Goal: Information Seeking & Learning: Find specific fact

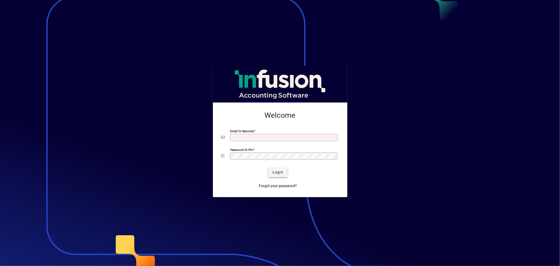
type input "**********"
click at [272, 173] on span "Login" at bounding box center [277, 172] width 11 height 6
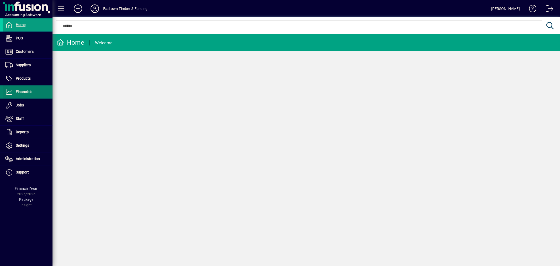
click at [33, 90] on span at bounding box center [28, 92] width 50 height 13
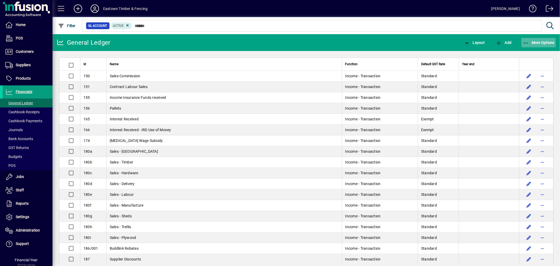
click at [527, 44] on icon "button" at bounding box center [526, 42] width 7 height 5
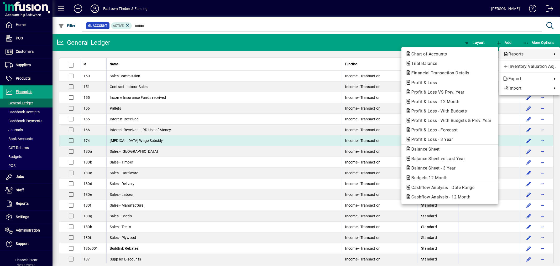
click at [440, 145] on button "Balance Sheet" at bounding box center [449, 148] width 97 height 9
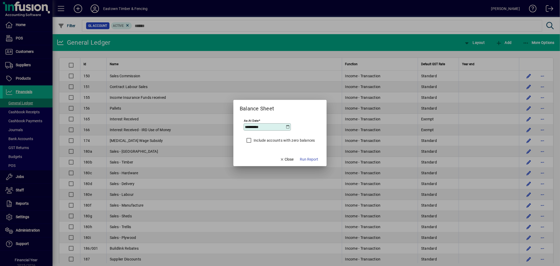
click at [285, 125] on input "**********" at bounding box center [265, 127] width 41 height 4
click at [287, 125] on icon at bounding box center [288, 127] width 4 height 4
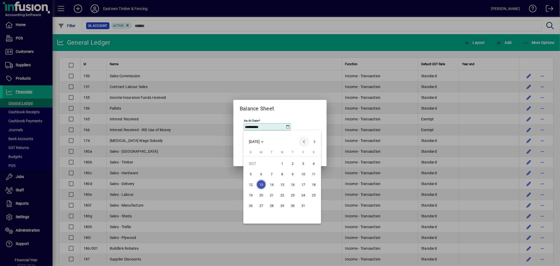
click at [302, 145] on span "Previous month" at bounding box center [304, 141] width 10 height 10
click at [303, 141] on span "Previous month" at bounding box center [304, 141] width 10 height 10
click at [250, 214] on span "31" at bounding box center [250, 215] width 9 height 9
type input "**********"
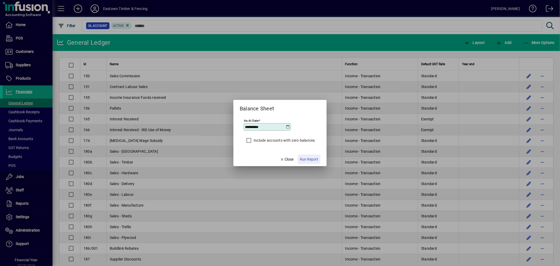
click at [306, 158] on span "Run Report" at bounding box center [309, 159] width 18 height 6
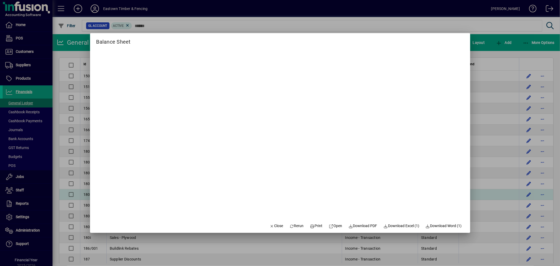
drag, startPoint x: 271, startPoint y: 224, endPoint x: 235, endPoint y: 192, distance: 48.3
click at [271, 224] on span "Close" at bounding box center [277, 226] width 14 height 6
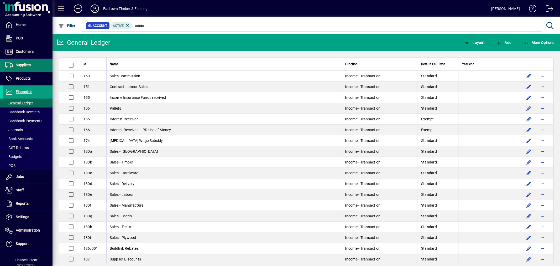
click at [29, 64] on span "Suppliers" at bounding box center [23, 65] width 15 height 4
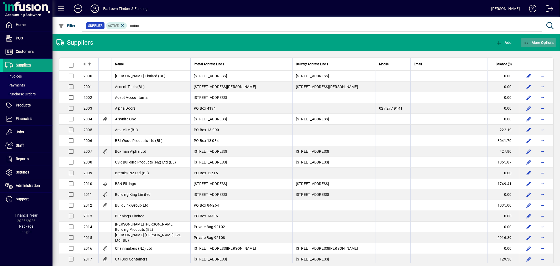
click at [528, 38] on span "button" at bounding box center [538, 42] width 35 height 13
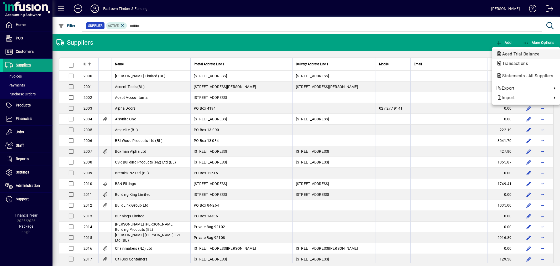
click at [523, 51] on button "Aged Trial Balance" at bounding box center [526, 53] width 68 height 9
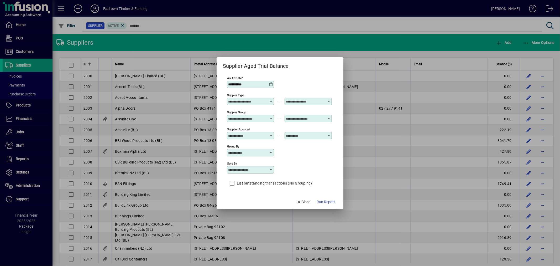
click at [270, 83] on icon at bounding box center [271, 84] width 4 height 4
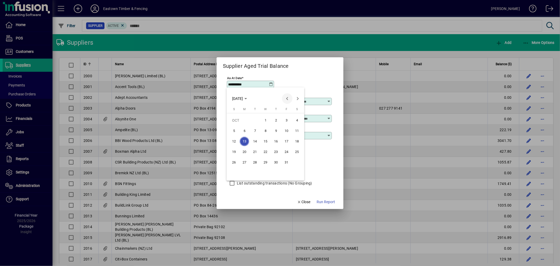
click at [286, 99] on span "Previous month" at bounding box center [287, 98] width 10 height 10
click at [233, 175] on span "31" at bounding box center [233, 172] width 9 height 9
type input "**********"
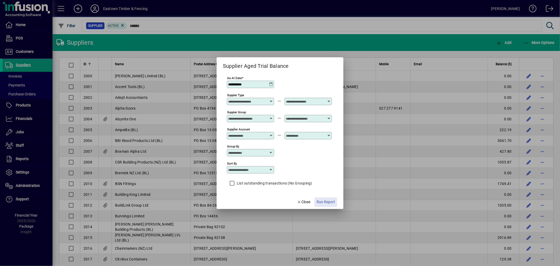
click at [323, 203] on span "Run Report" at bounding box center [326, 202] width 18 height 6
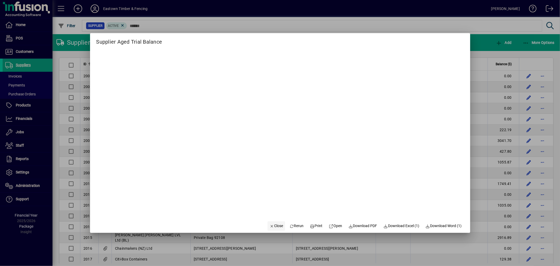
click at [272, 224] on span "Close" at bounding box center [277, 226] width 14 height 6
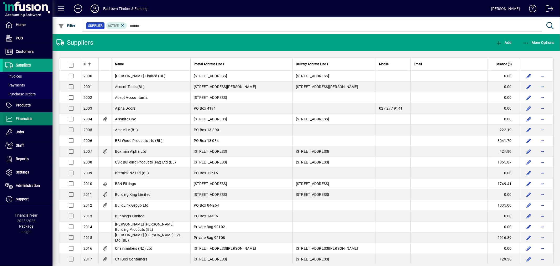
drag, startPoint x: 29, startPoint y: 117, endPoint x: 38, endPoint y: 113, distance: 9.3
click at [29, 117] on span "Financials" at bounding box center [24, 118] width 17 height 4
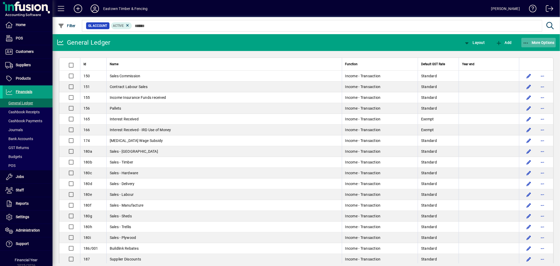
click at [528, 41] on icon "button" at bounding box center [526, 42] width 7 height 5
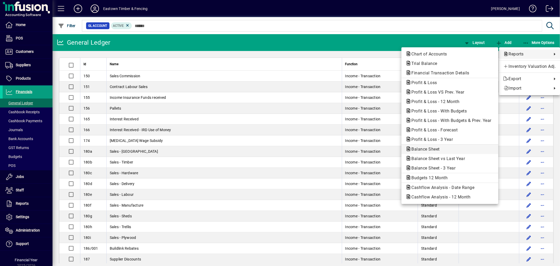
click at [447, 148] on span "Balance Sheet" at bounding box center [450, 149] width 88 height 6
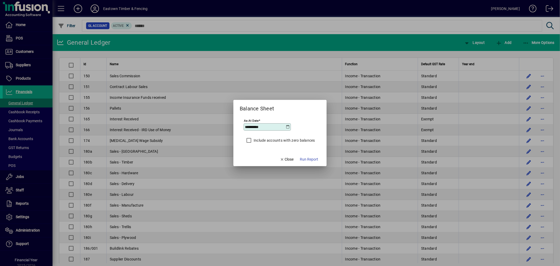
click at [287, 127] on icon at bounding box center [288, 127] width 4 height 4
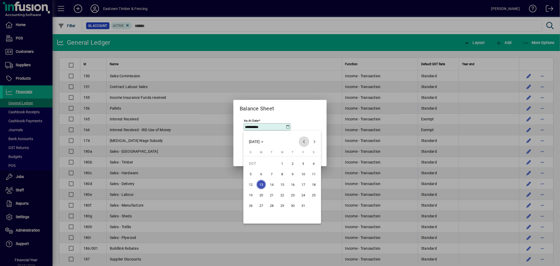
click at [306, 142] on span "Previous month" at bounding box center [304, 141] width 10 height 10
click at [253, 220] on button "31" at bounding box center [250, 215] width 10 height 10
type input "**********"
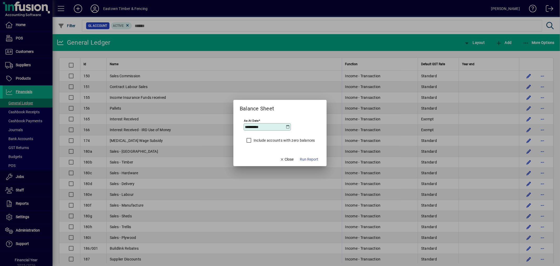
click at [306, 158] on span "Run Report" at bounding box center [309, 159] width 18 height 6
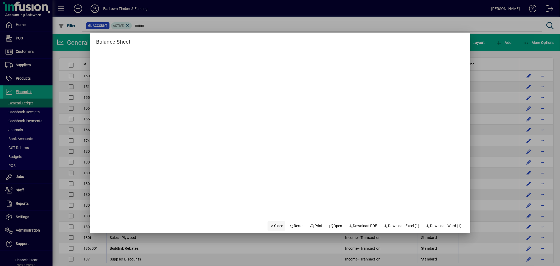
click at [277, 223] on span "button" at bounding box center [276, 225] width 18 height 13
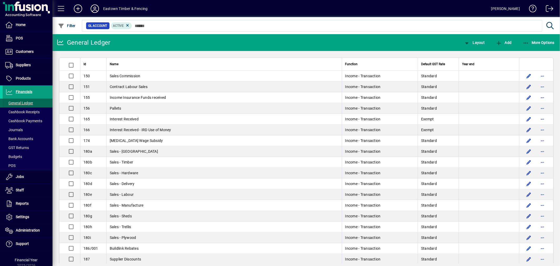
click at [25, 103] on span "General Ledger" at bounding box center [19, 103] width 28 height 4
click at [28, 121] on span "Cashbook Payments" at bounding box center [23, 121] width 37 height 4
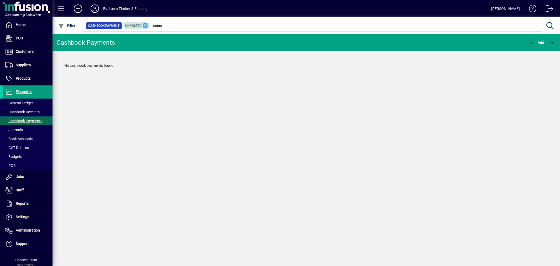
click at [144, 24] on icon at bounding box center [145, 25] width 5 height 5
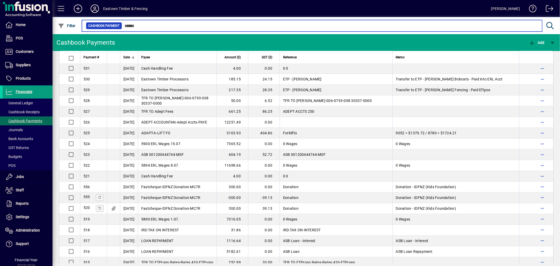
scroll to position [729, 0]
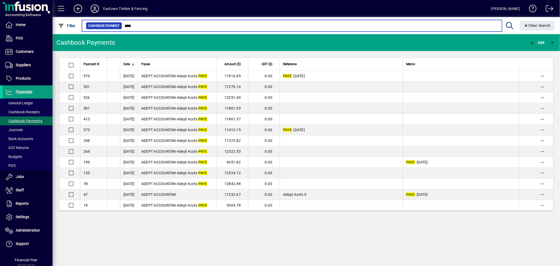
drag, startPoint x: 132, startPoint y: 25, endPoint x: 119, endPoint y: 25, distance: 13.7
click at [119, 25] on div "Cashbook Payment ****" at bounding box center [292, 25] width 412 height 7
type input "*"
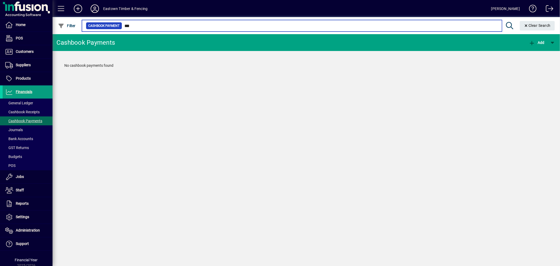
drag, startPoint x: 133, startPoint y: 24, endPoint x: 122, endPoint y: 24, distance: 11.3
click at [122, 24] on input "***" at bounding box center [310, 25] width 376 height 7
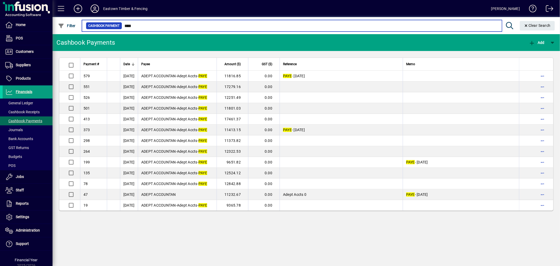
type input "****"
